Goal: Browse casually

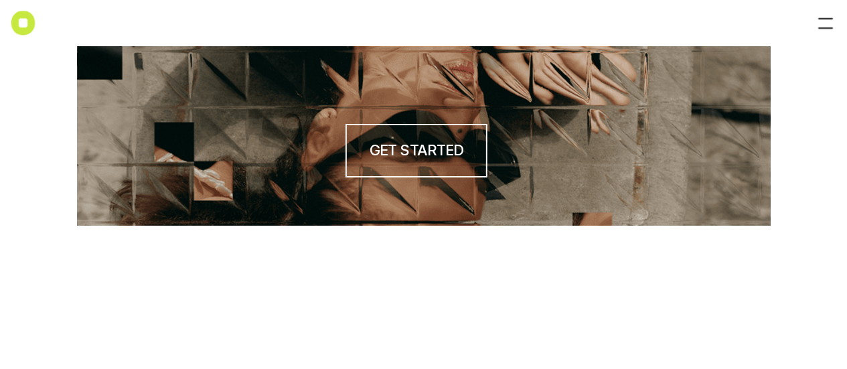
scroll to position [111, 0]
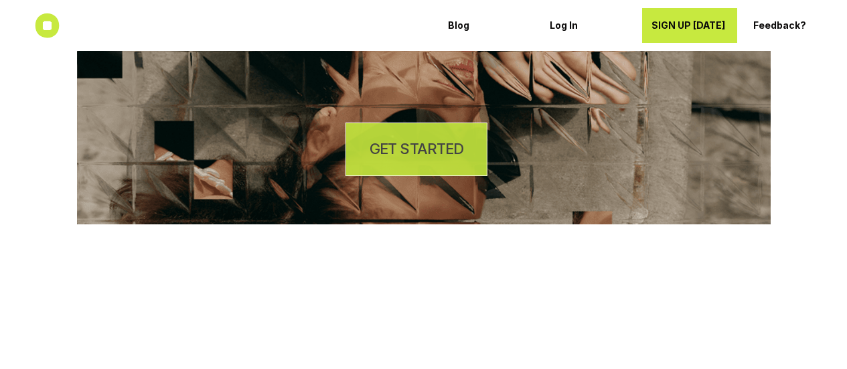
click at [415, 161] on link "GET STARTED" at bounding box center [416, 149] width 142 height 54
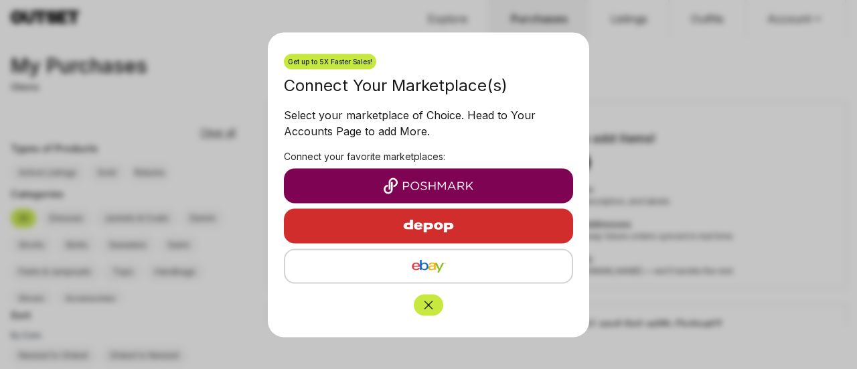
click at [432, 313] on button "Close" at bounding box center [428, 304] width 29 height 21
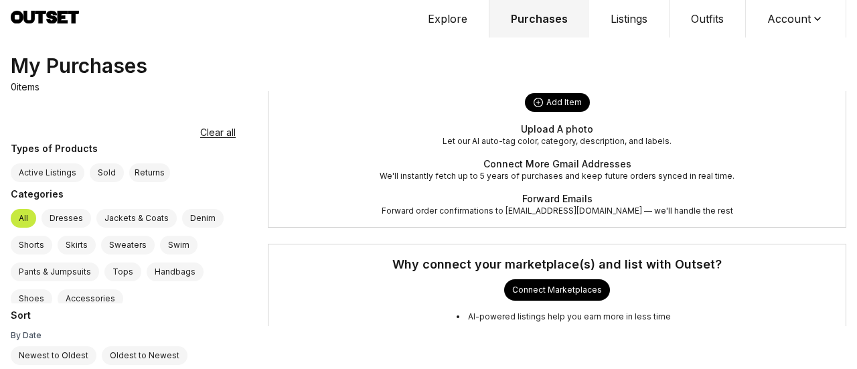
scroll to position [48, 0]
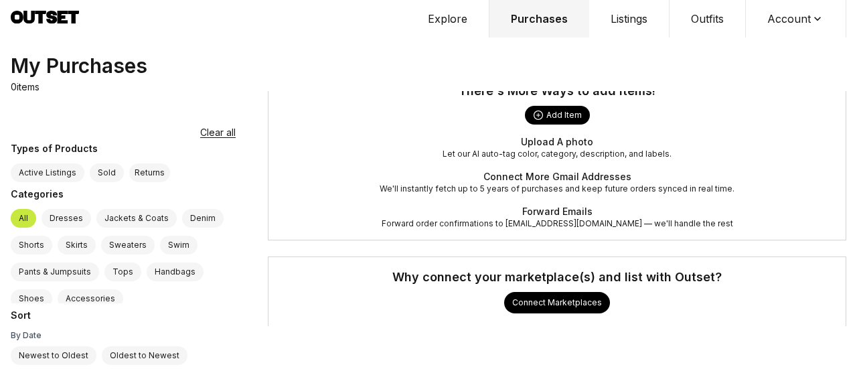
click at [460, 26] on button "Explore" at bounding box center [447, 18] width 83 height 37
